Goal: Information Seeking & Learning: Check status

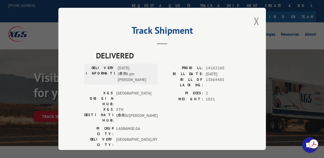
click at [252, 23] on div "Track Shipment DELIVERED DELIVERY INFORMATION: [DATE] 01:00 pm [PERSON_NAME]: 1…" at bounding box center [162, 79] width 208 height 142
click at [256, 21] on button "Close modal" at bounding box center [257, 21] width 6 height 14
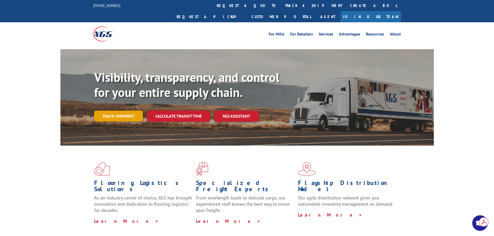
click at [128, 111] on link "Track shipment" at bounding box center [118, 116] width 49 height 11
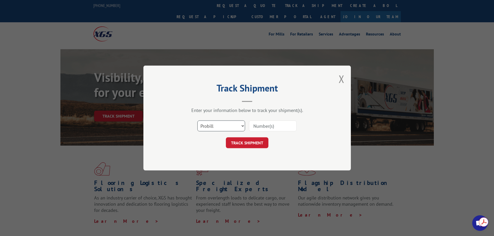
click at [236, 126] on select "Select category... Probill BOL PO" at bounding box center [222, 126] width 48 height 11
select select "bol"
click at [198, 121] on select "Select category... Probill BOL PO" at bounding box center [222, 126] width 48 height 11
click at [256, 127] on input at bounding box center [273, 126] width 48 height 11
paste input "6100053216"
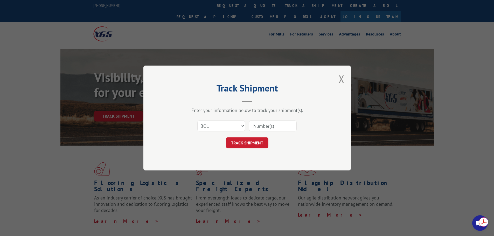
type input "6100053216"
click button "TRACK SHIPMENT" at bounding box center [247, 143] width 43 height 11
